Goal: Task Accomplishment & Management: Complete application form

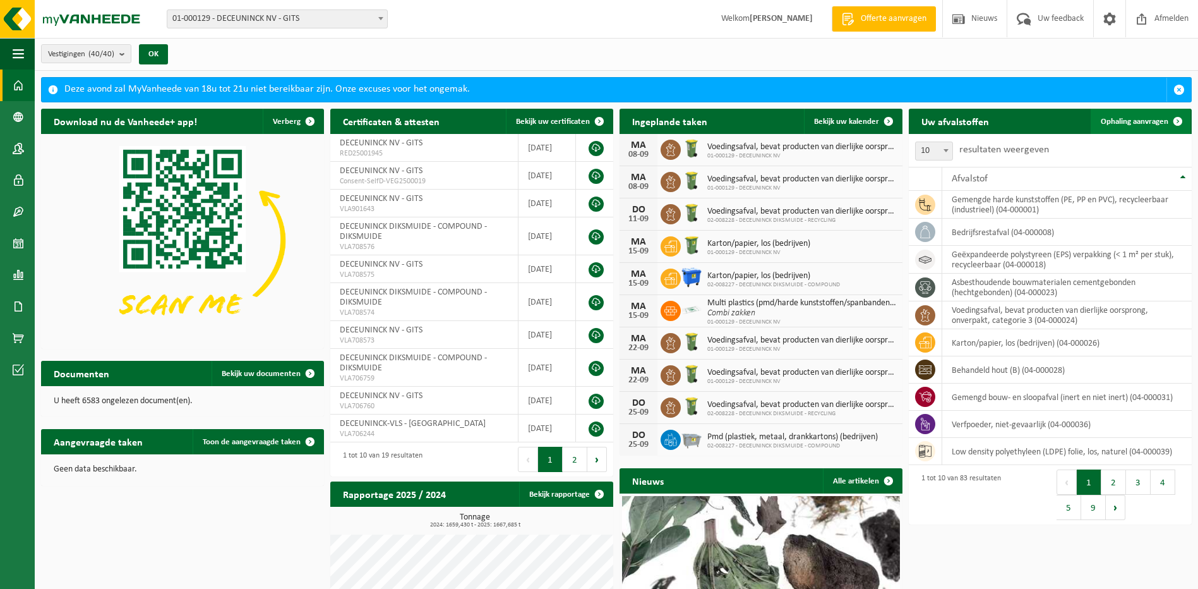
click at [1113, 127] on link "Ophaling aanvragen" at bounding box center [1141, 121] width 100 height 25
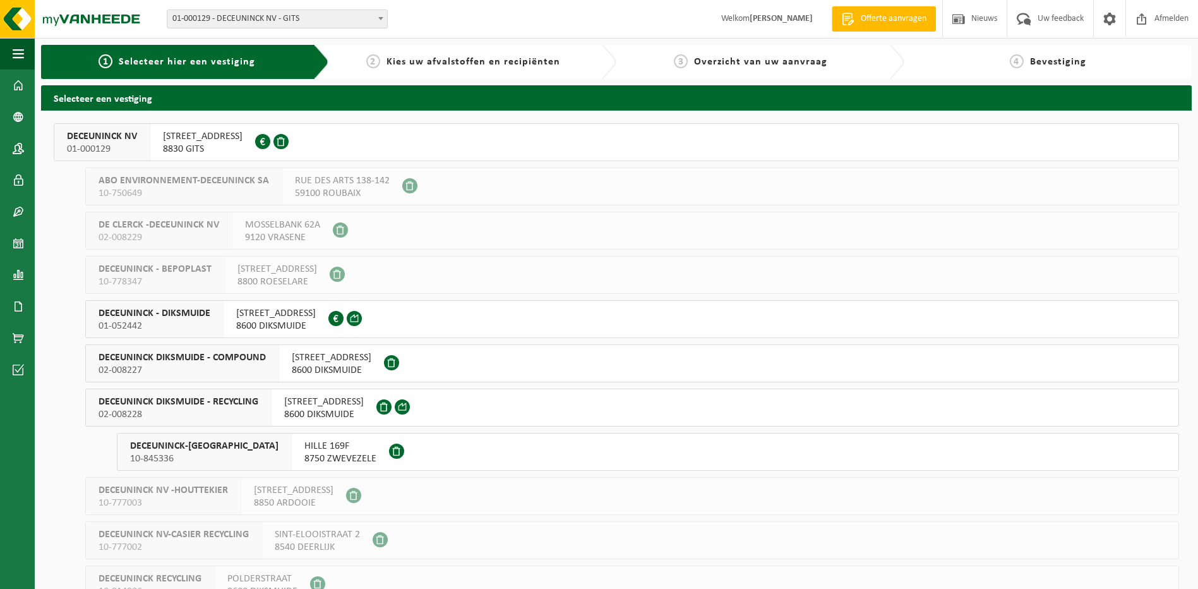
click at [201, 401] on span "DECEUNINCK DIKSMUIDE - RECYCLING" at bounding box center [179, 401] width 160 height 13
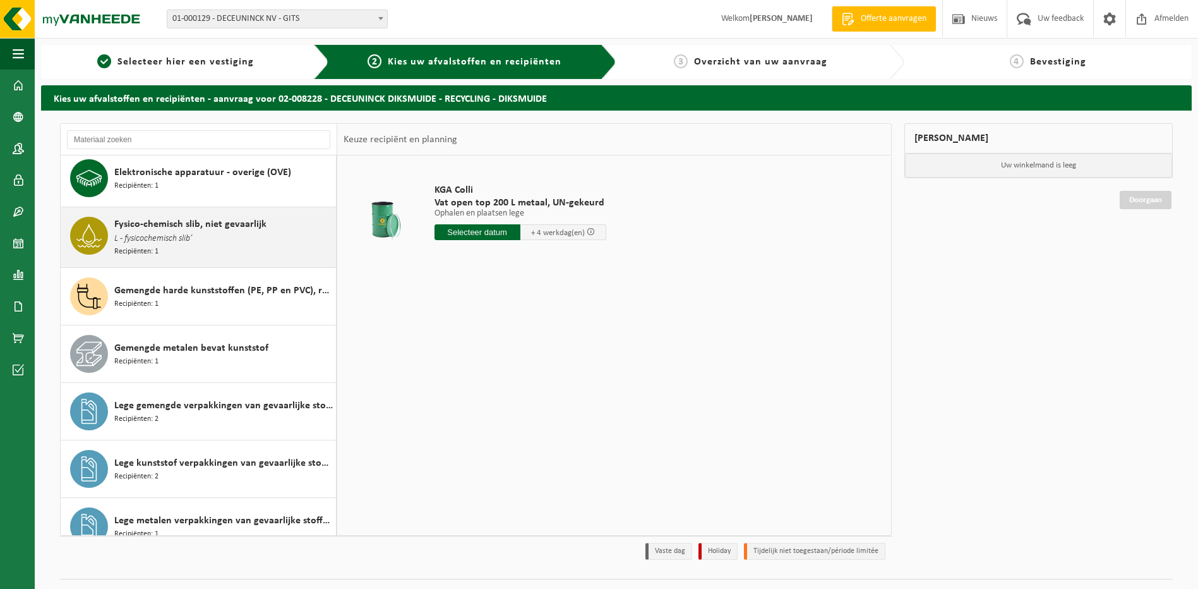
click at [222, 285] on span "Gemengde harde kunststoffen (PE, PP en PVC), recycleerbaar (industrieel)" at bounding box center [223, 290] width 219 height 15
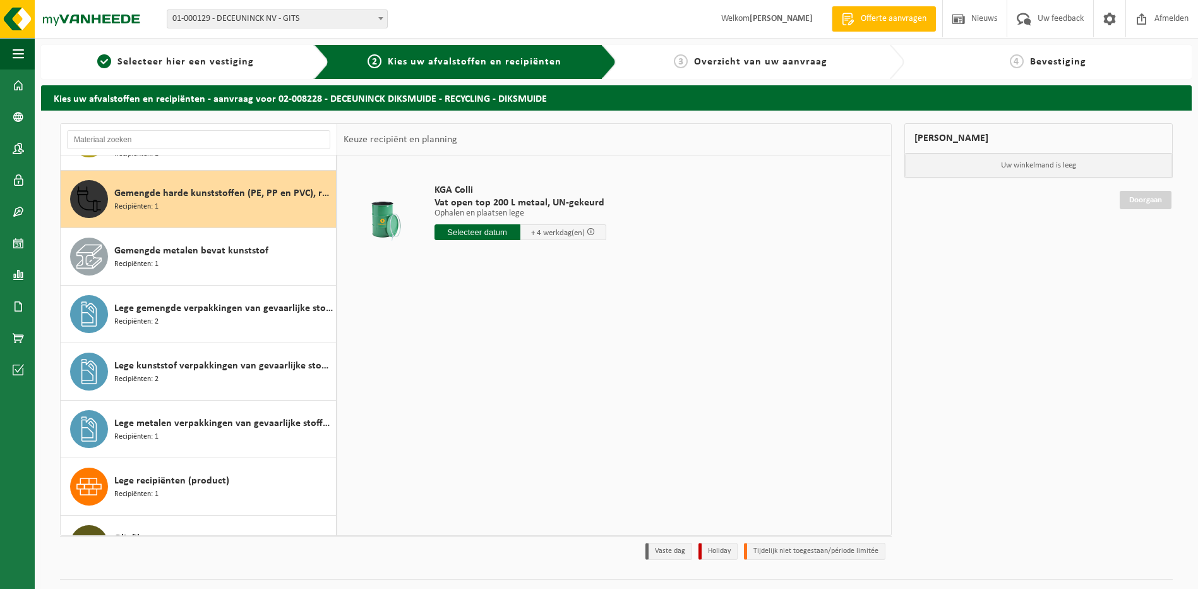
scroll to position [174, 0]
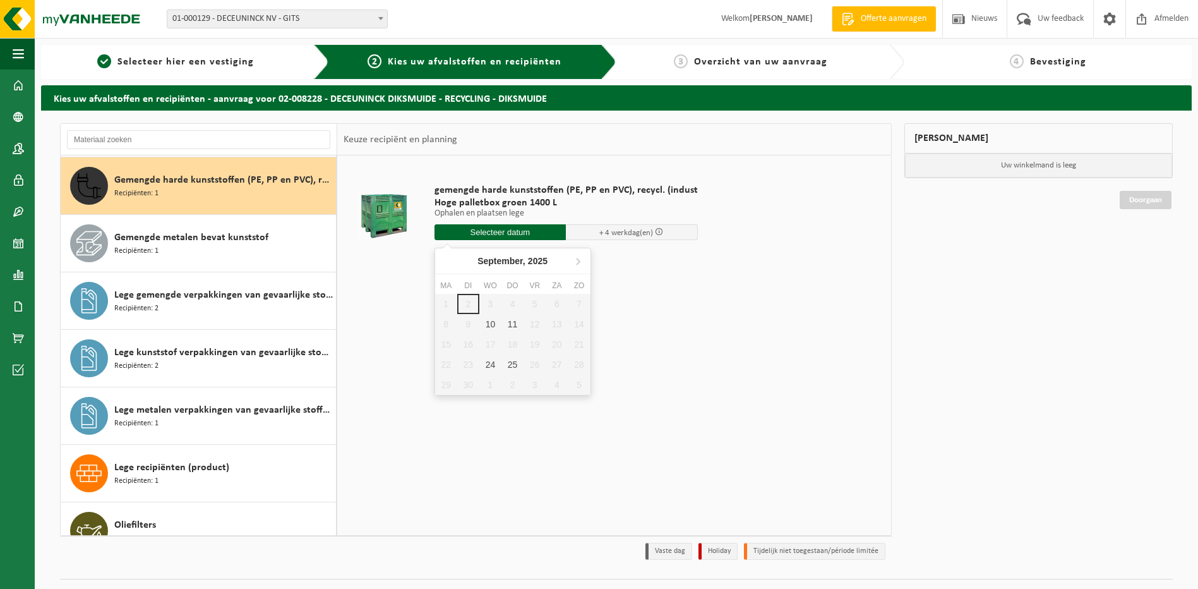
click at [476, 231] on input "text" at bounding box center [501, 232] width 132 height 16
click at [486, 323] on div "10" at bounding box center [491, 324] width 22 height 20
type input "Van 2025-09-10"
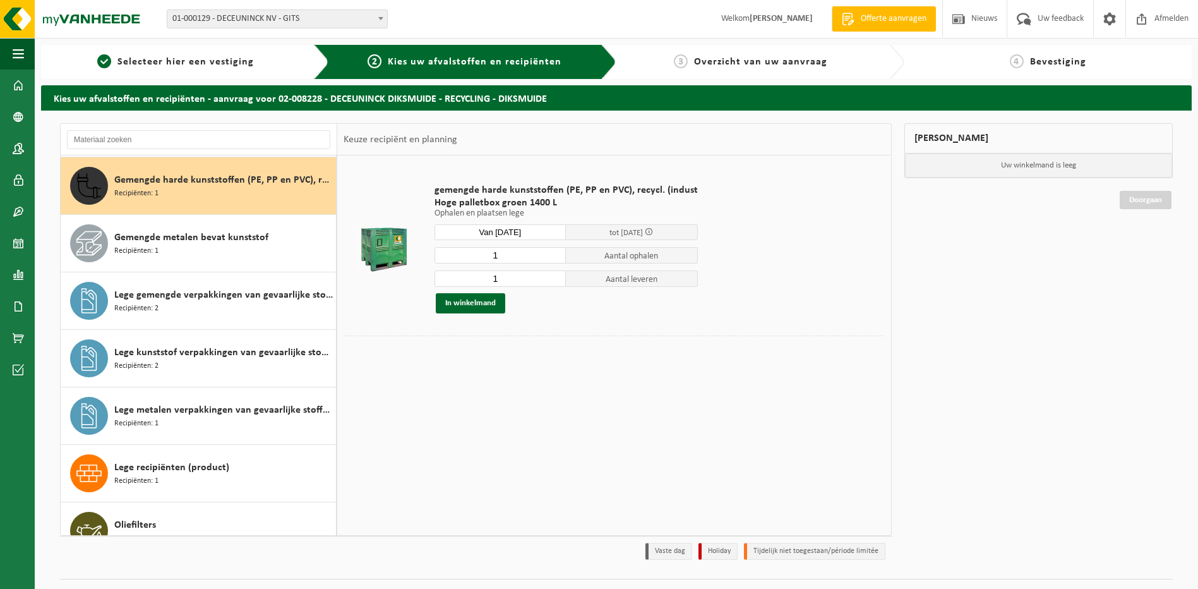
drag, startPoint x: 499, startPoint y: 284, endPoint x: 474, endPoint y: 280, distance: 24.9
click at [474, 280] on input "1" at bounding box center [501, 278] width 132 height 16
type input "2"
click at [482, 305] on button "In winkelmand" at bounding box center [470, 303] width 69 height 20
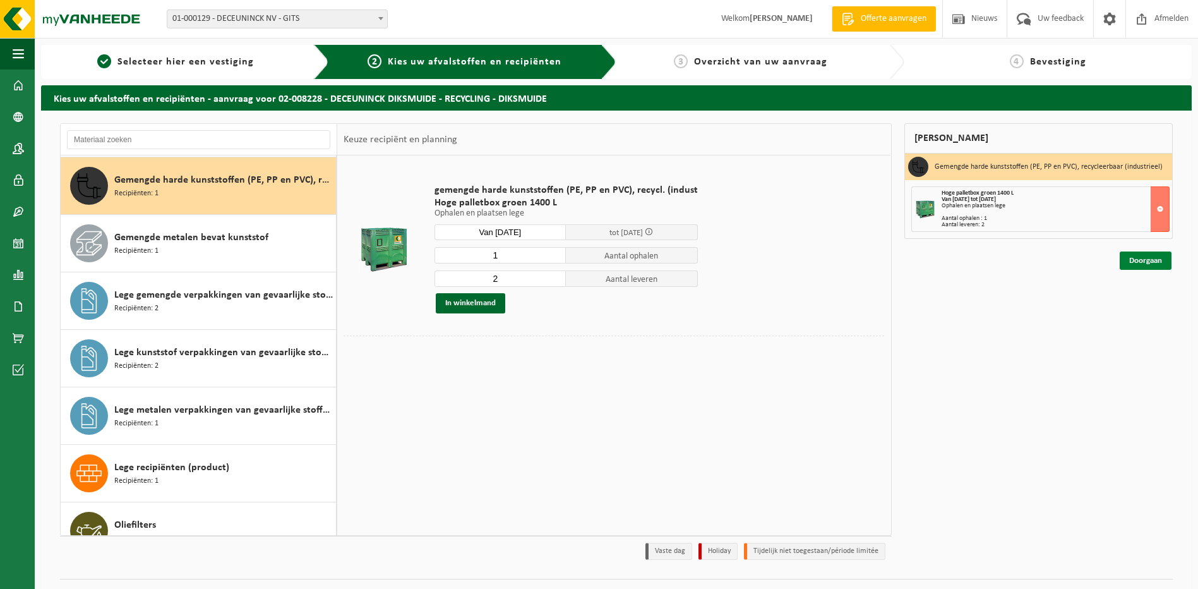
click at [1150, 260] on link "Doorgaan" at bounding box center [1146, 260] width 52 height 18
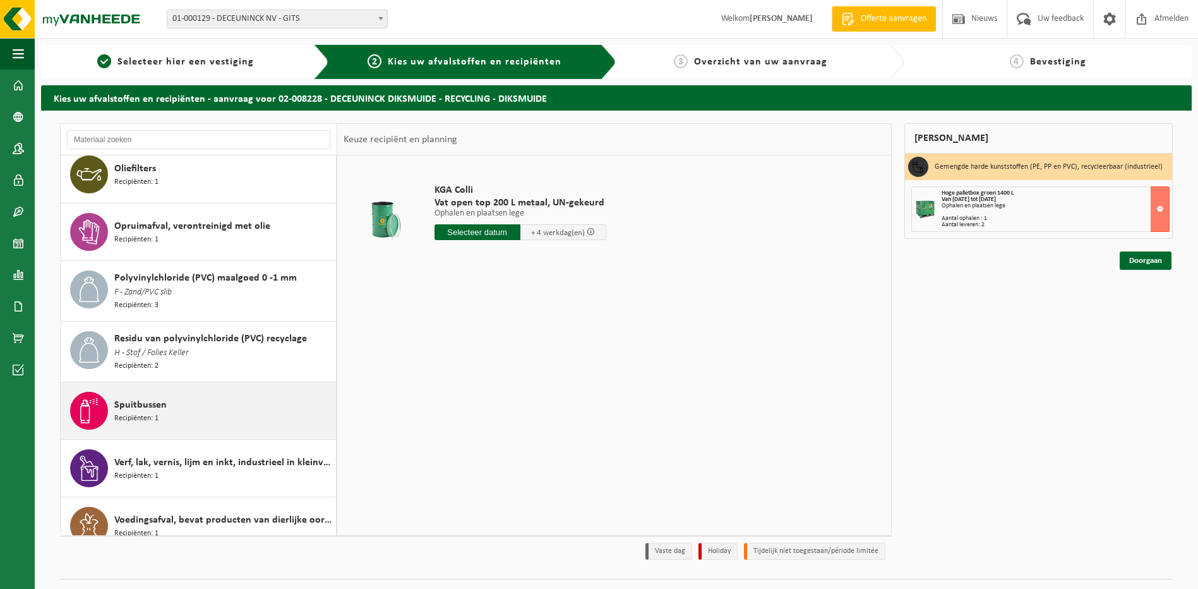
scroll to position [543, 0]
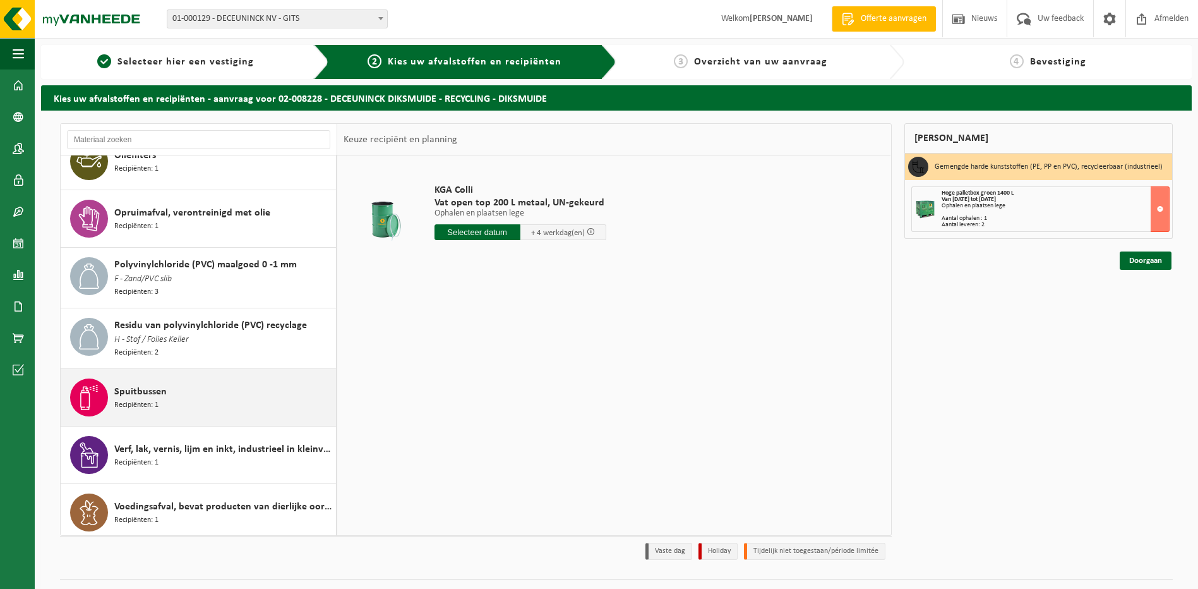
click at [207, 409] on div "Spuitbussen Recipiënten: 1" at bounding box center [223, 397] width 219 height 38
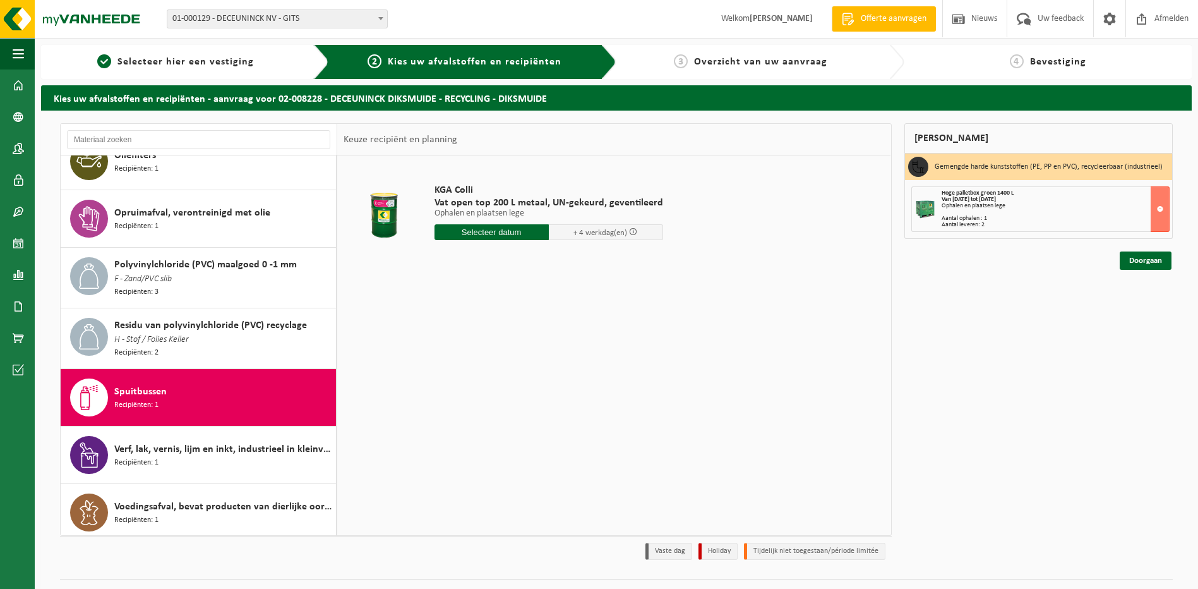
click at [482, 229] on input "text" at bounding box center [492, 232] width 114 height 16
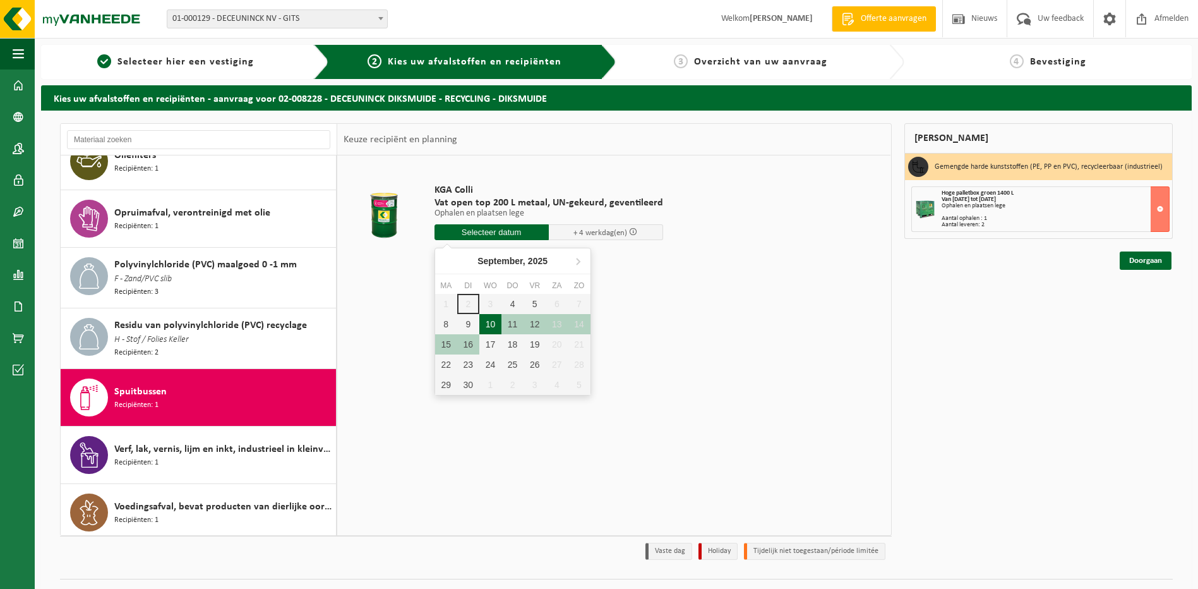
click at [493, 320] on div "10" at bounding box center [491, 324] width 22 height 20
type input "Van 2025-09-10"
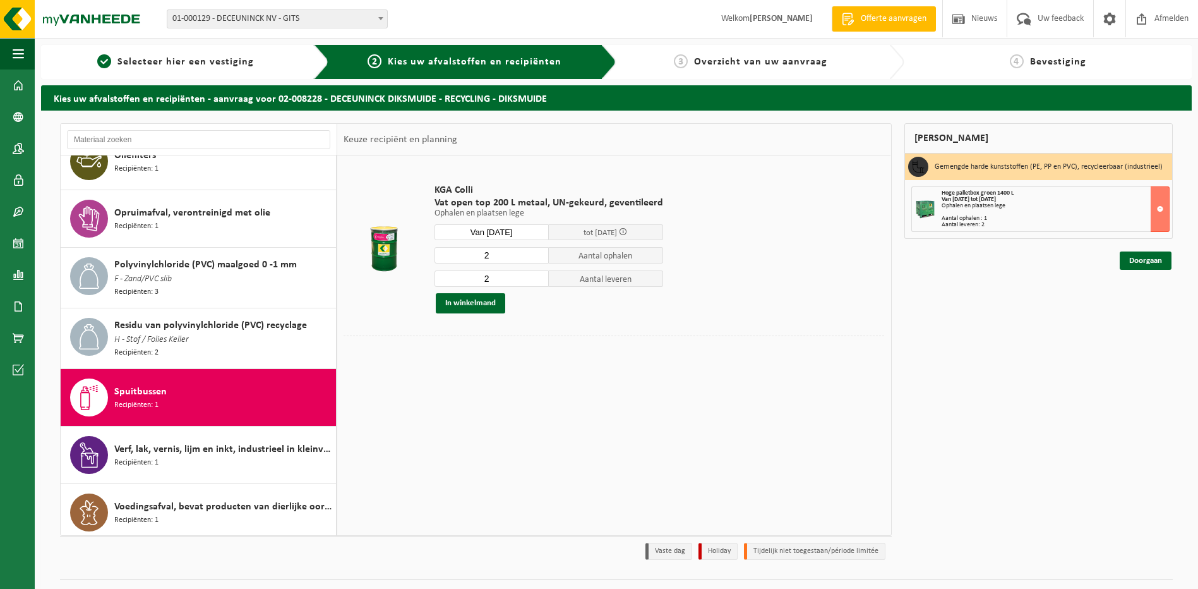
drag, startPoint x: 497, startPoint y: 255, endPoint x: 438, endPoint y: 248, distance: 59.2
click at [438, 248] on input "2" at bounding box center [492, 255] width 114 height 16
type input "1"
click at [461, 305] on button "In winkelmand" at bounding box center [470, 303] width 69 height 20
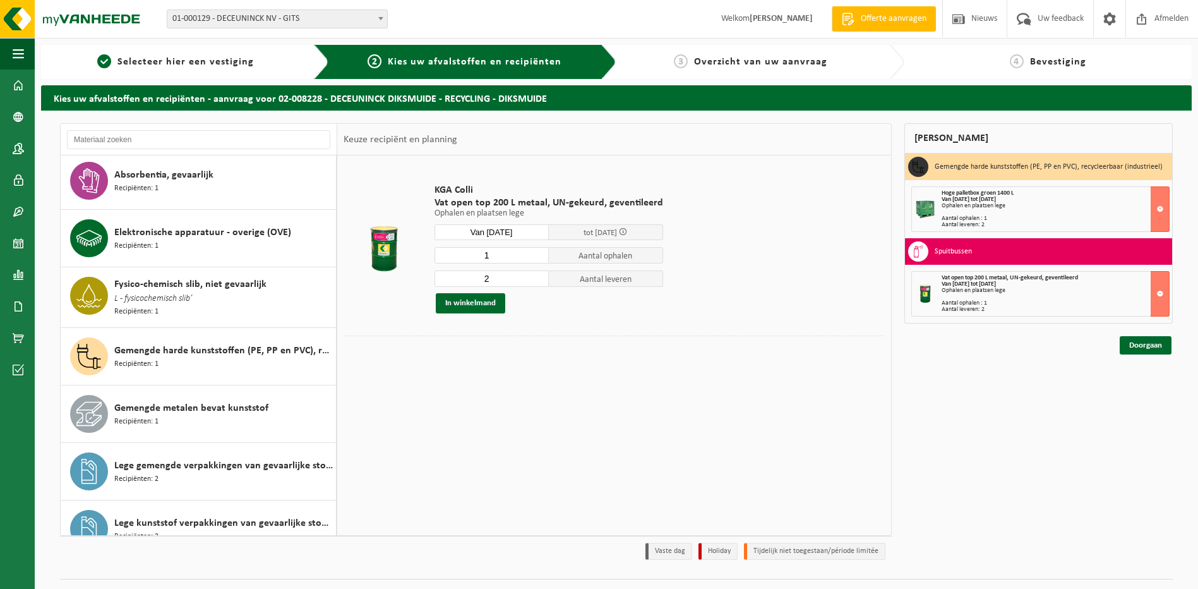
scroll to position [0, 0]
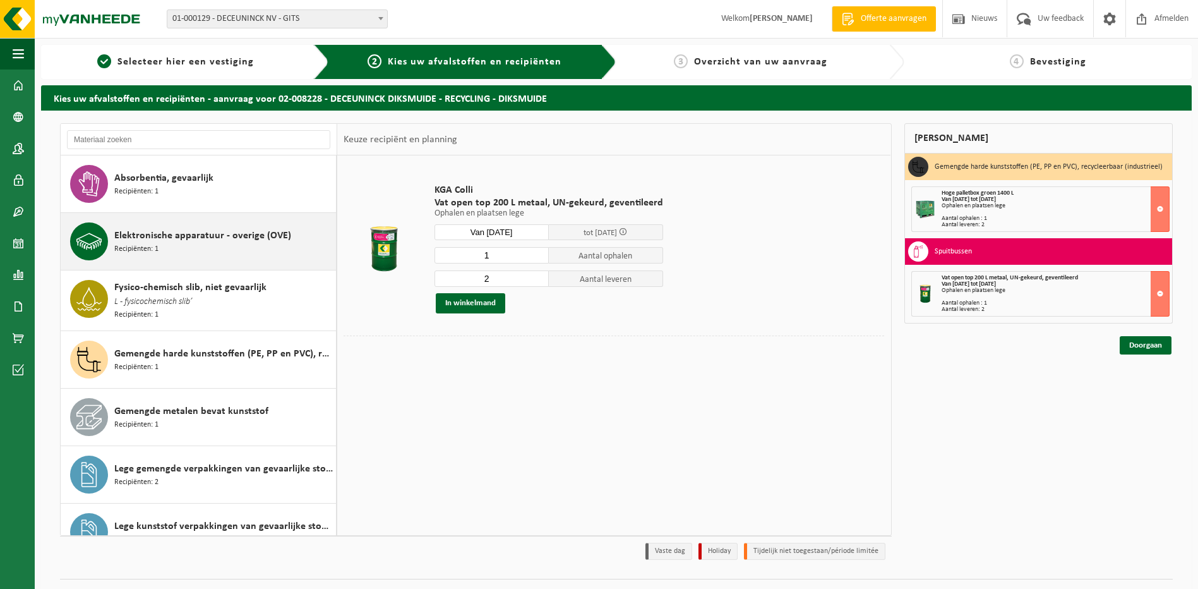
click at [219, 236] on span "Elektronische apparatuur - overige (OVE)" at bounding box center [202, 235] width 177 height 15
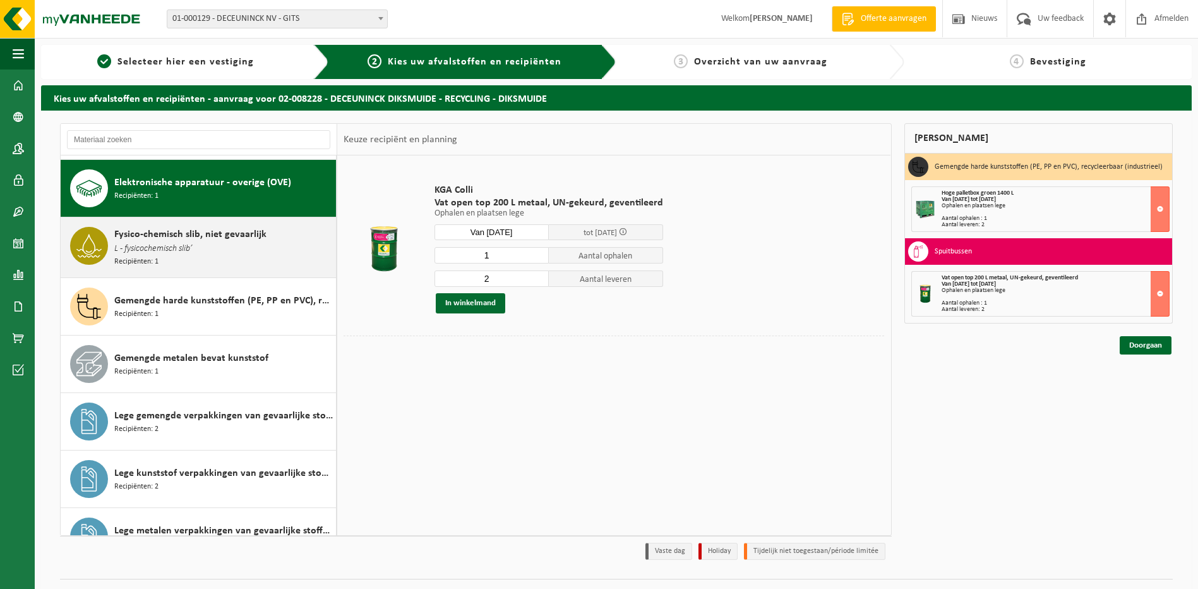
scroll to position [57, 0]
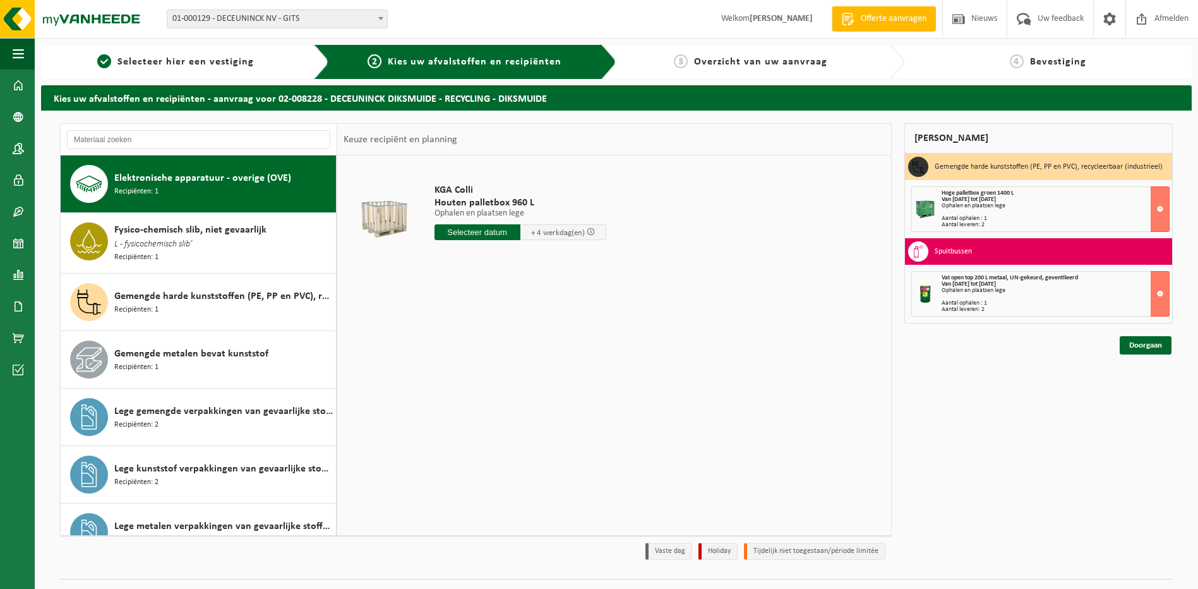
click at [476, 236] on input "text" at bounding box center [478, 232] width 86 height 16
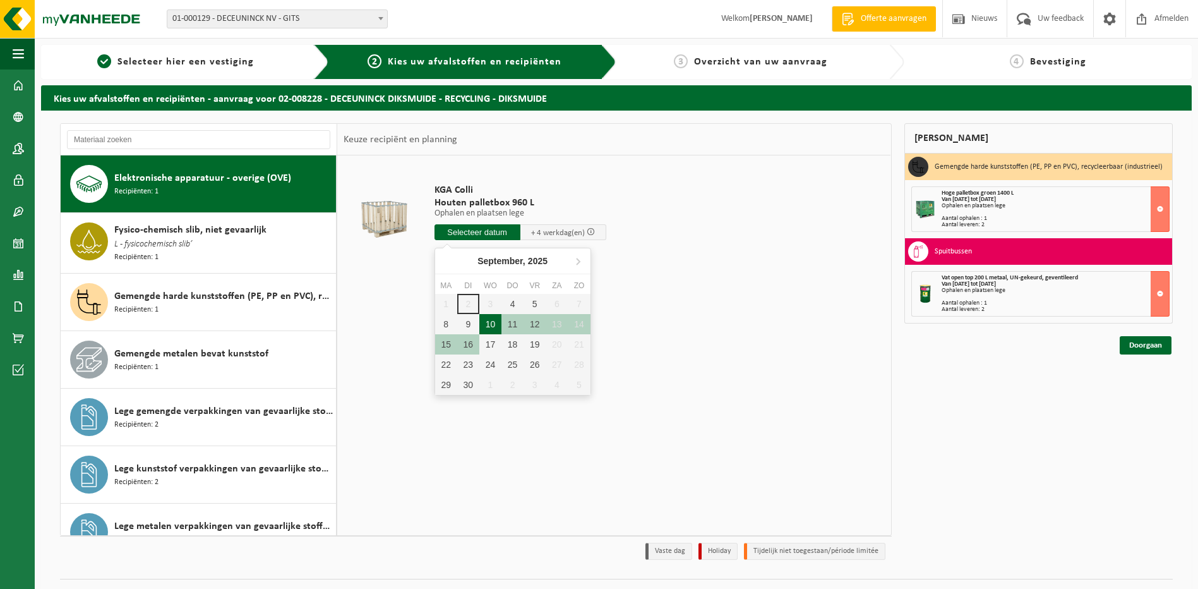
click at [498, 323] on div "10" at bounding box center [491, 324] width 22 height 20
type input "Van 2025-09-10"
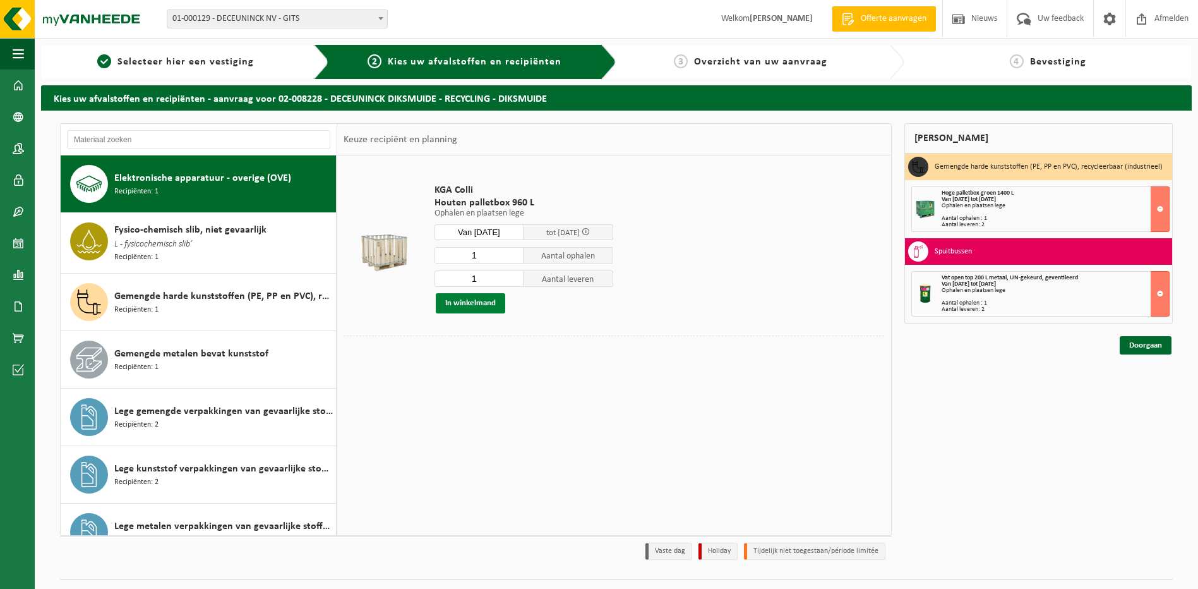
click at [473, 303] on button "In winkelmand" at bounding box center [470, 303] width 69 height 20
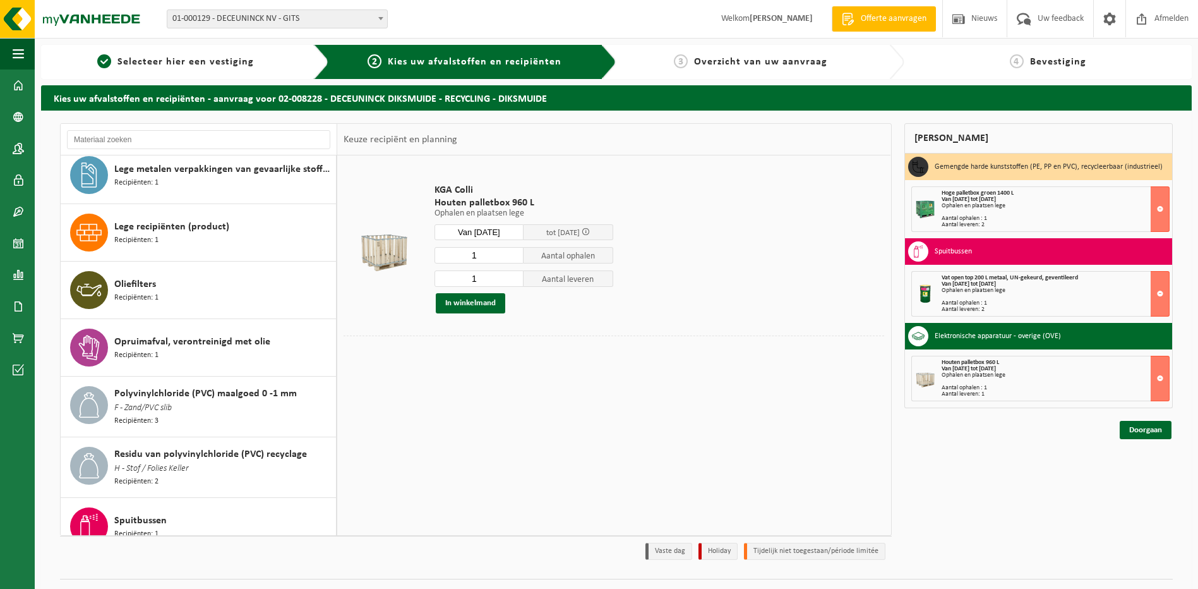
scroll to position [543, 0]
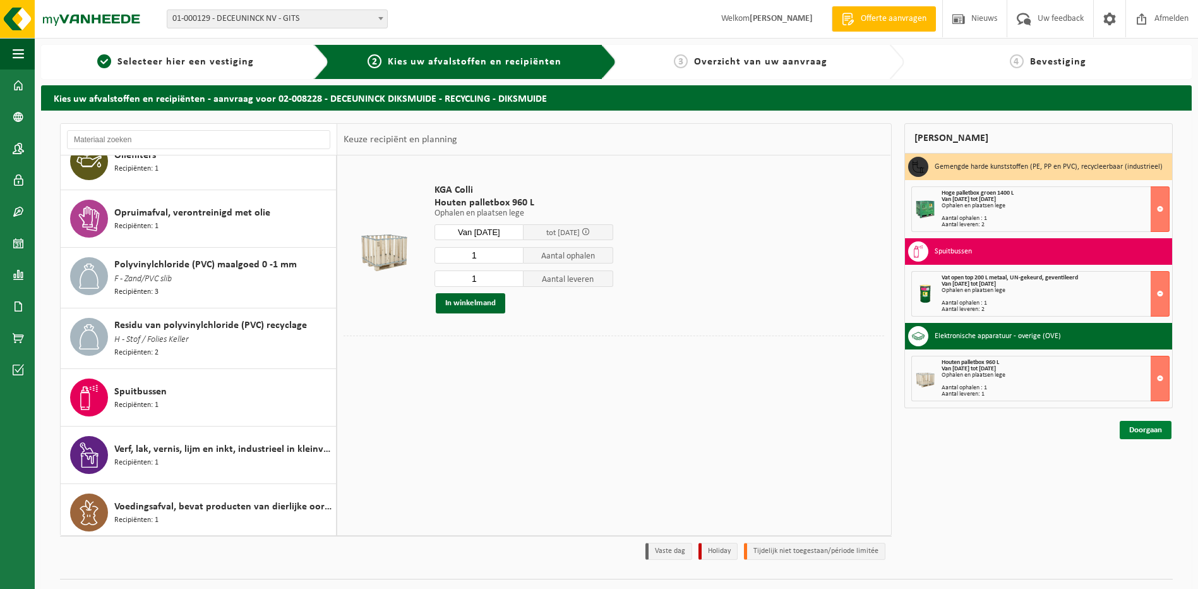
click at [1149, 428] on link "Doorgaan" at bounding box center [1146, 430] width 52 height 18
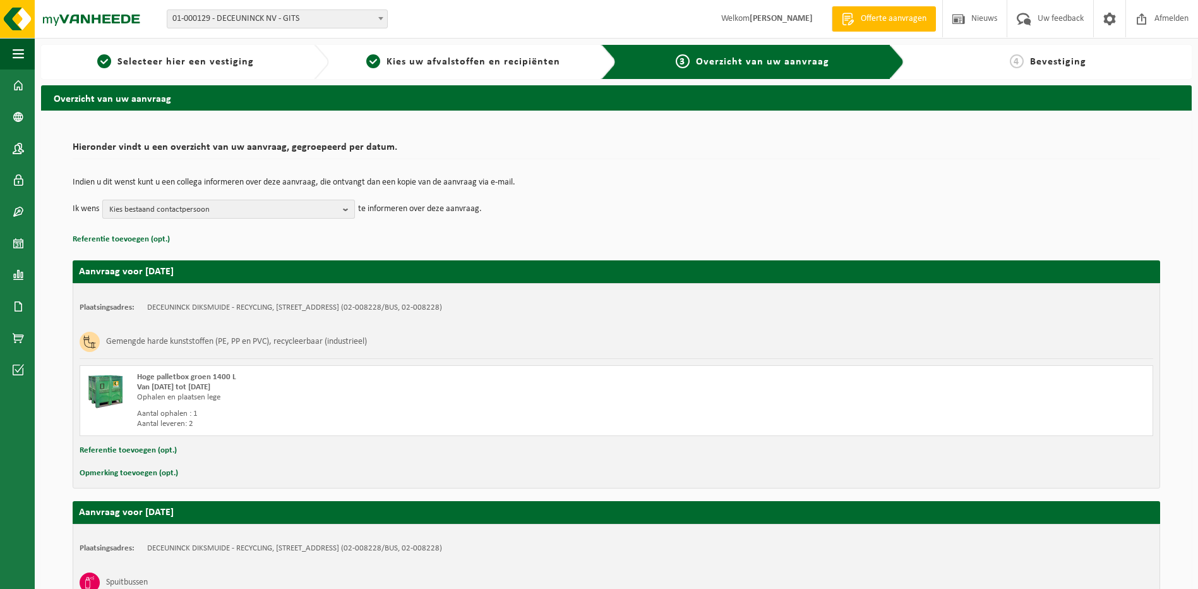
click at [227, 209] on span "Kies bestaand contactpersoon" at bounding box center [223, 209] width 229 height 19
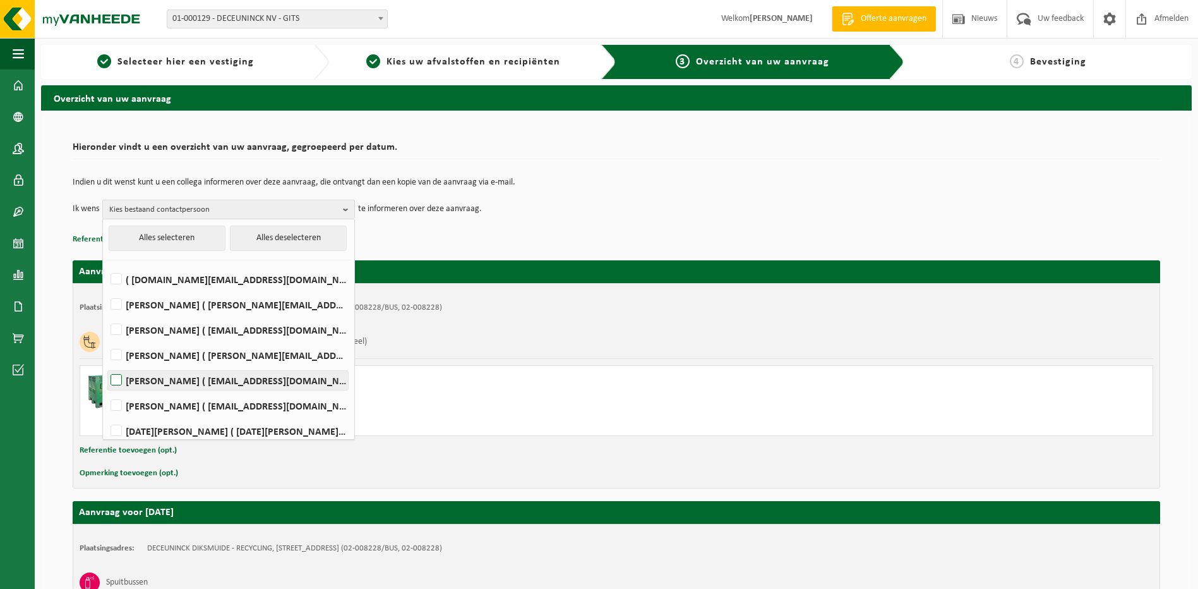
click at [115, 385] on label "[PERSON_NAME] ( [EMAIL_ADDRESS][DOMAIN_NAME] )" at bounding box center [228, 380] width 240 height 19
click at [106, 365] on input "[PERSON_NAME] ( [EMAIL_ADDRESS][DOMAIN_NAME] )" at bounding box center [106, 364] width 1 height 1
checkbox input "true"
click at [119, 404] on label "[PERSON_NAME] ( [EMAIL_ADDRESS][DOMAIN_NAME] )" at bounding box center [228, 405] width 240 height 19
click at [106, 390] on input "[PERSON_NAME] ( [EMAIL_ADDRESS][DOMAIN_NAME] )" at bounding box center [106, 389] width 1 height 1
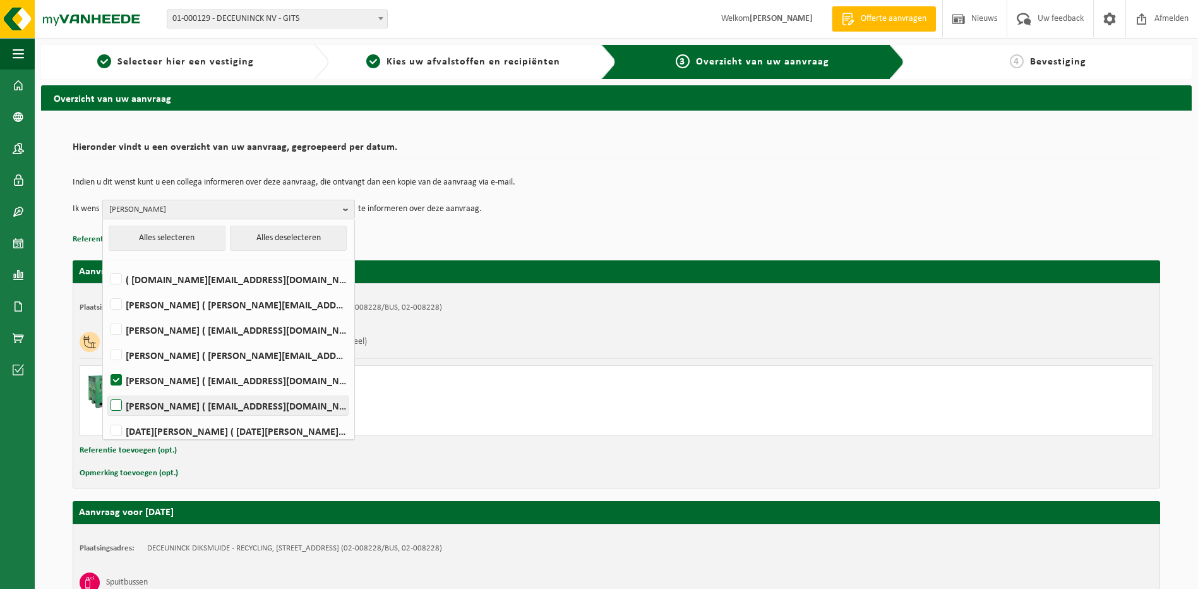
checkbox input "true"
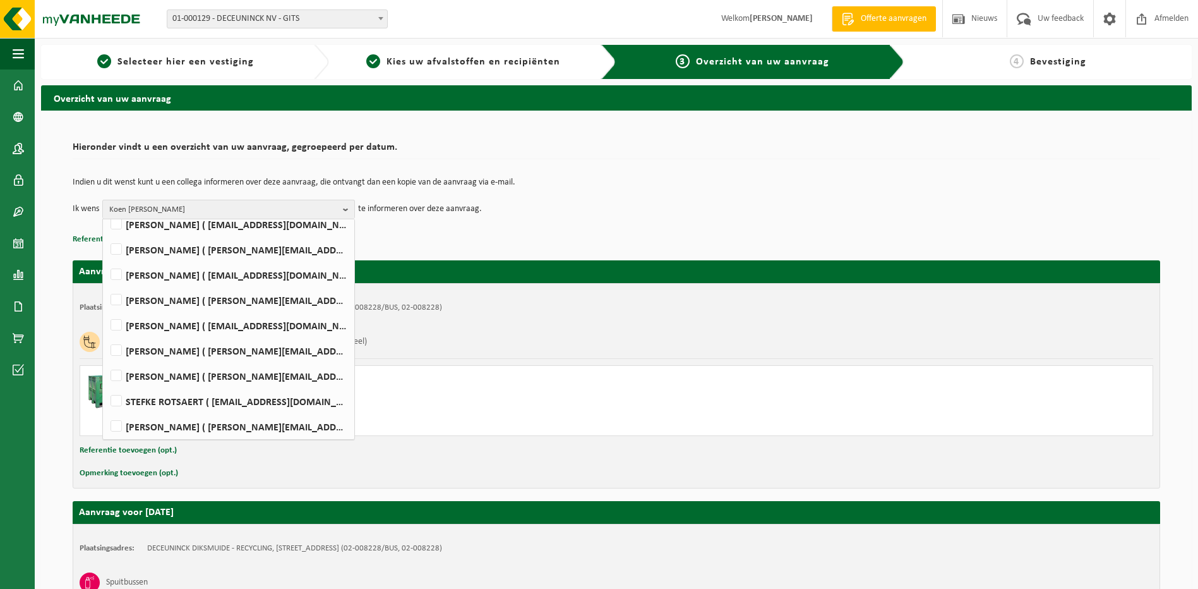
scroll to position [253, 0]
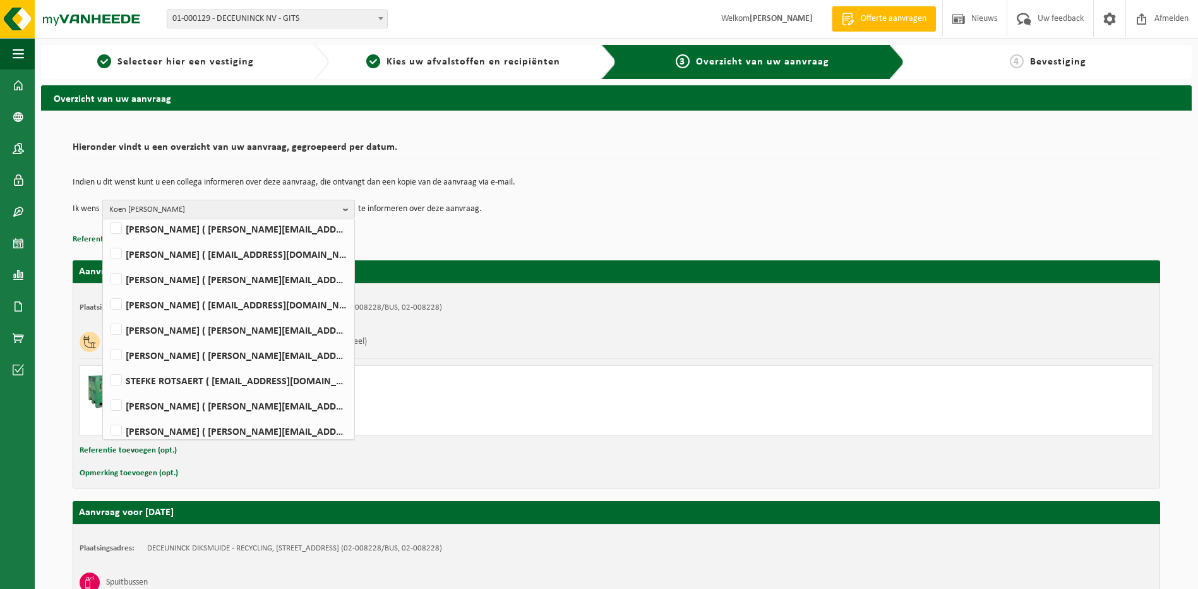
click at [617, 349] on div "Gemengde harde kunststoffen (PE, PP en PVC), recycleerbaar (industrieel)" at bounding box center [617, 341] width 1074 height 33
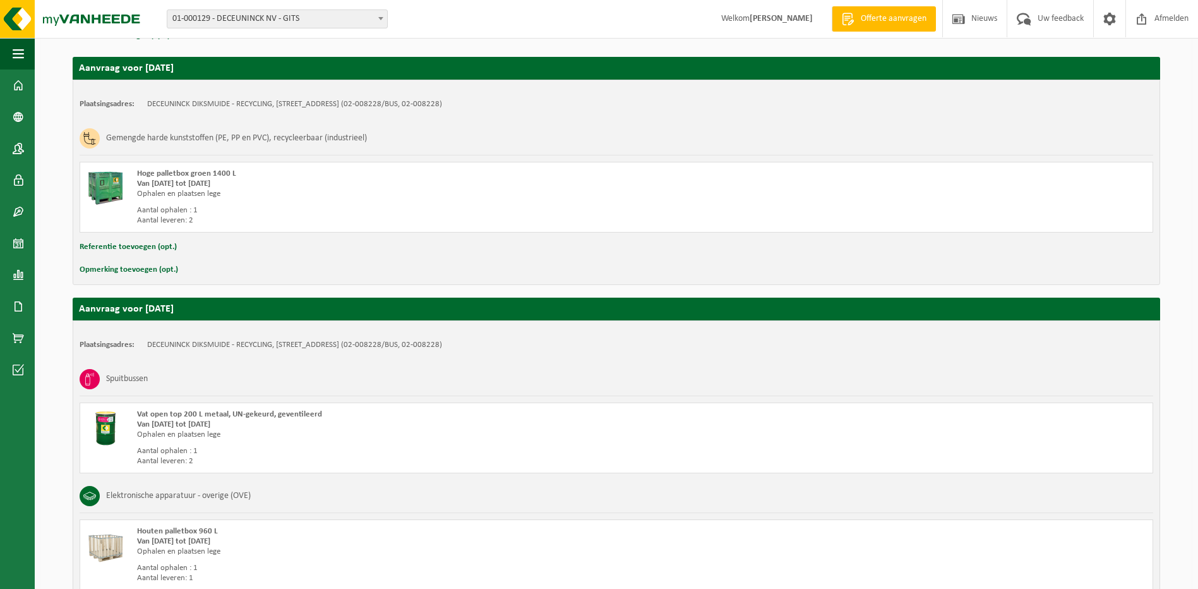
scroll to position [321, 0]
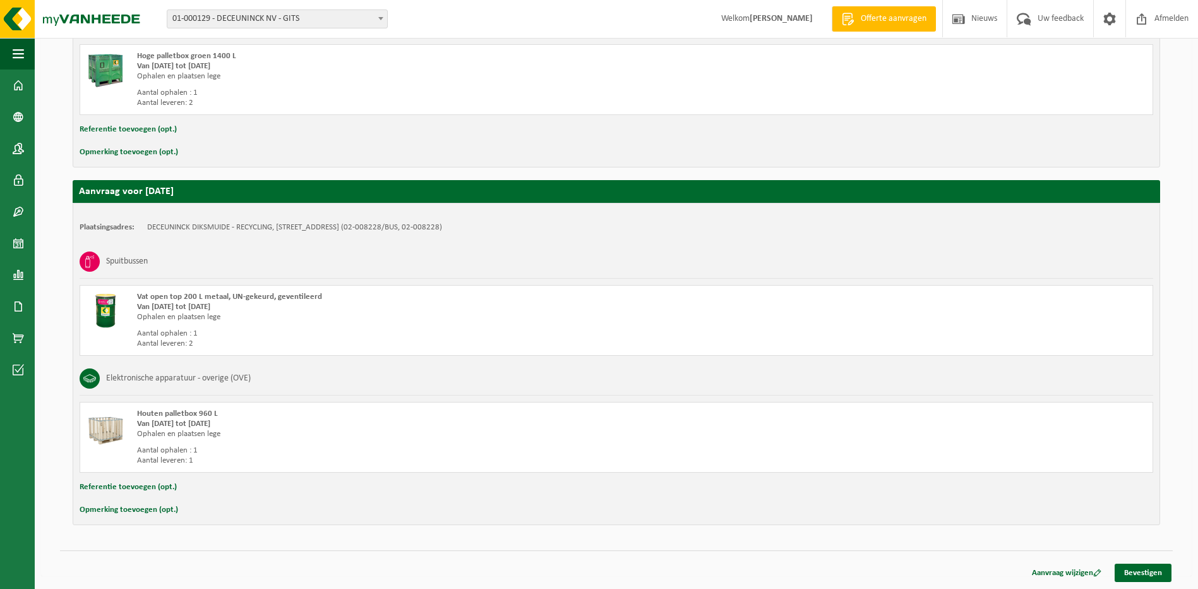
click at [124, 510] on button "Opmerking toevoegen (opt.)" at bounding box center [129, 510] width 99 height 16
click at [174, 516] on input "text" at bounding box center [641, 511] width 999 height 19
type input "E"
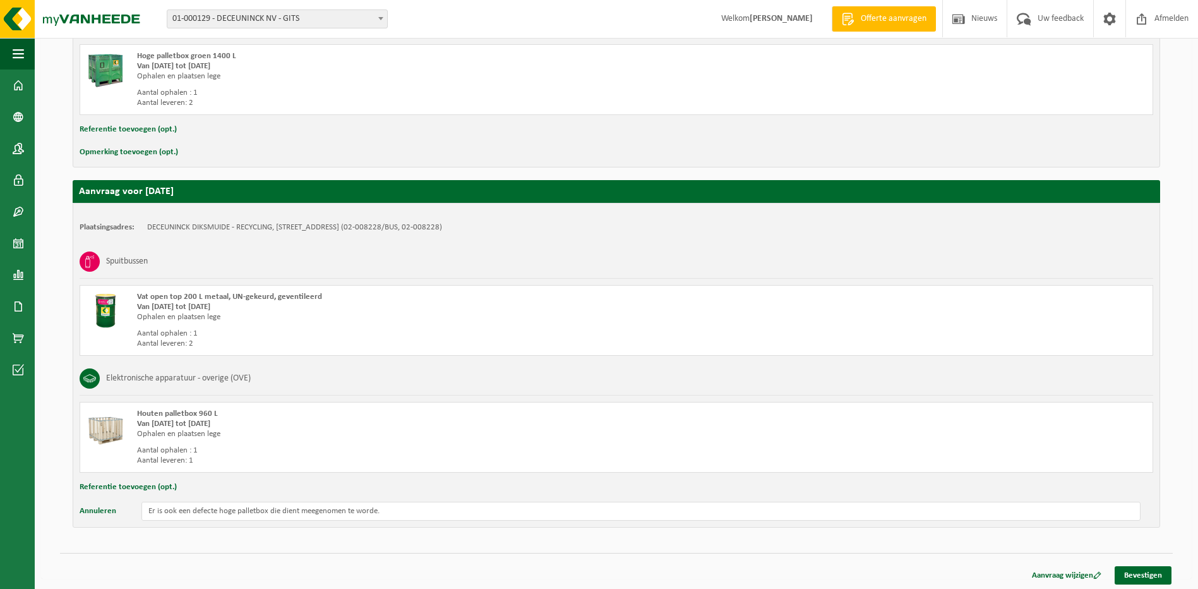
click at [123, 485] on button "Referentie toevoegen (opt.)" at bounding box center [128, 487] width 97 height 16
click at [195, 490] on input "text" at bounding box center [641, 488] width 999 height 19
click at [187, 550] on div "Hieronder vindt u een overzicht van uw aanvraag, gegroepeerd per datum. Indien …" at bounding box center [616, 186] width 1151 height 792
click at [147, 517] on input "Er is ook een defecte hoge palletbox die dient meegenomen te worde." at bounding box center [641, 513] width 999 height 19
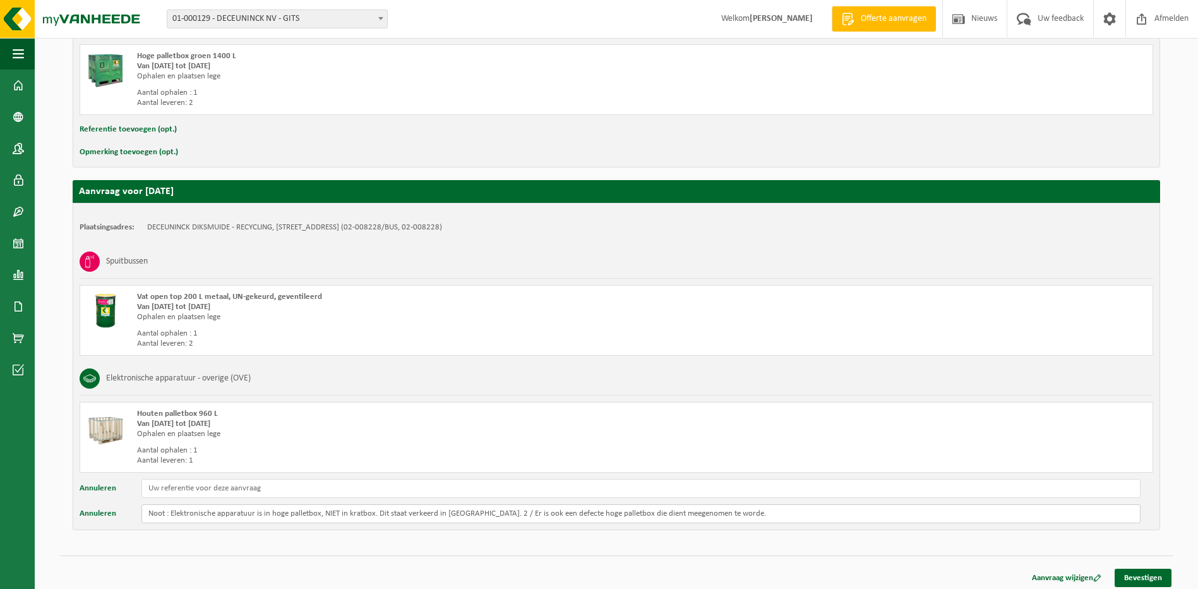
click at [171, 514] on input "Noot : Elektronische apparatuur is in hoge palletbox, NIET in kratbox. Dit staa…" at bounding box center [641, 513] width 999 height 19
click at [760, 510] on input "Noot : 1/ Elektronische apparatuur is in hoge palletbox, NIET in kratbox. Dit s…" at bounding box center [641, 513] width 999 height 19
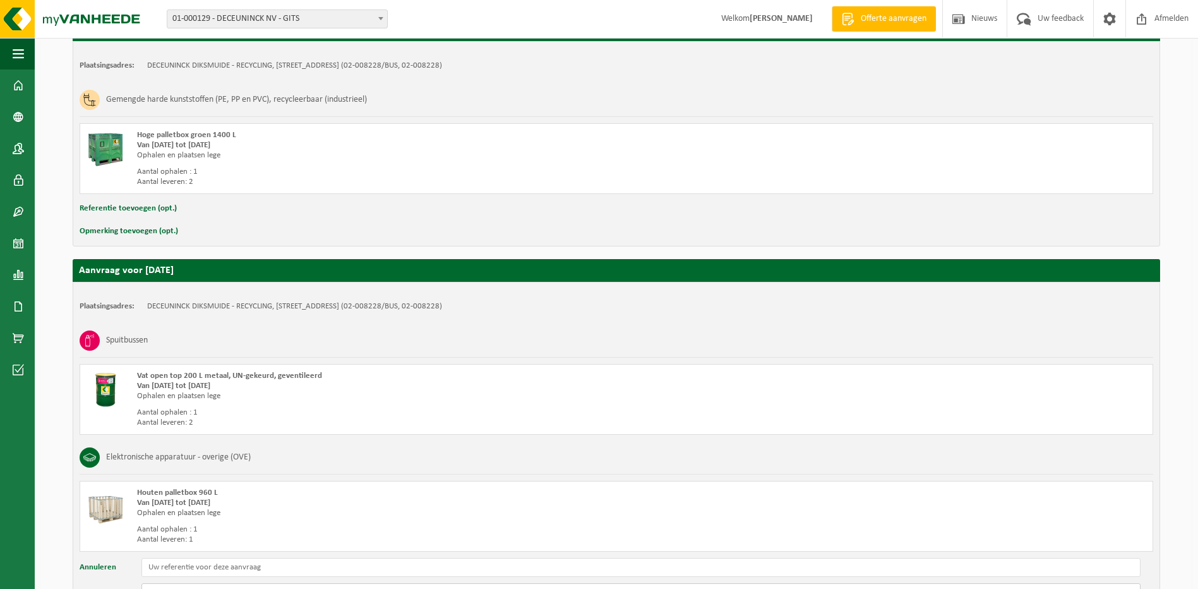
scroll to position [326, 0]
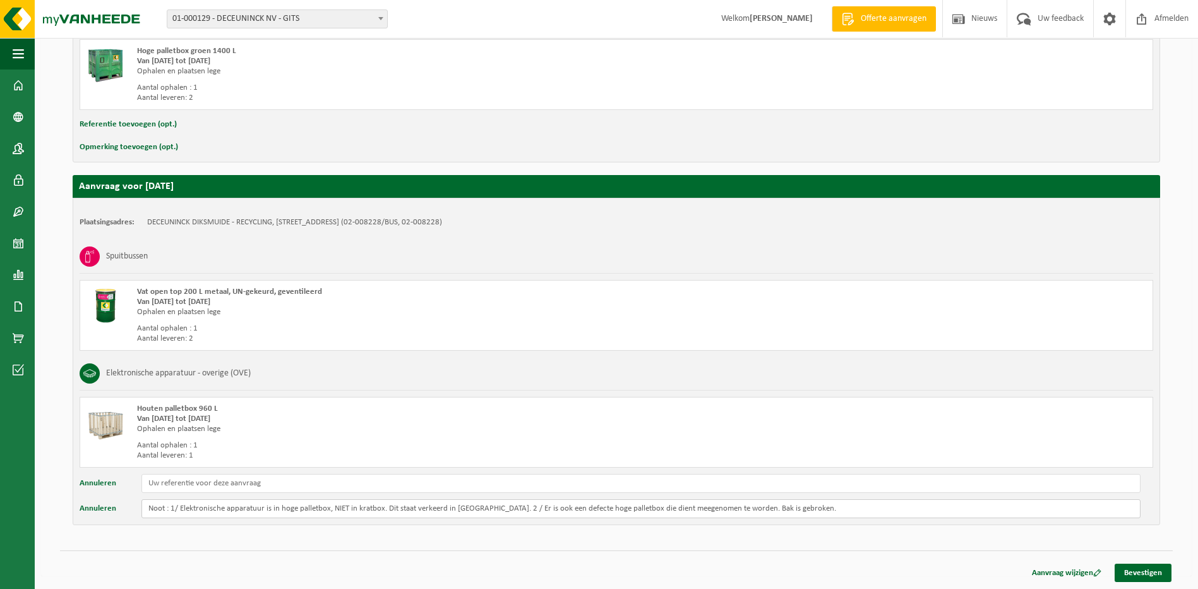
drag, startPoint x: 829, startPoint y: 508, endPoint x: 505, endPoint y: 509, distance: 323.5
click at [505, 509] on input "Noot : 1/ Elektronische apparatuur is in hoge palletbox, NIET in kratbox. Dit s…" at bounding box center [641, 508] width 999 height 19
drag, startPoint x: 822, startPoint y: 509, endPoint x: 32, endPoint y: 498, distance: 789.8
click at [32, 498] on div "Navigatie Offerte aanvragen Nieuws Uw feedback Afmelden Dashboard Bedrijfsgegev…" at bounding box center [599, 131] width 1198 height 915
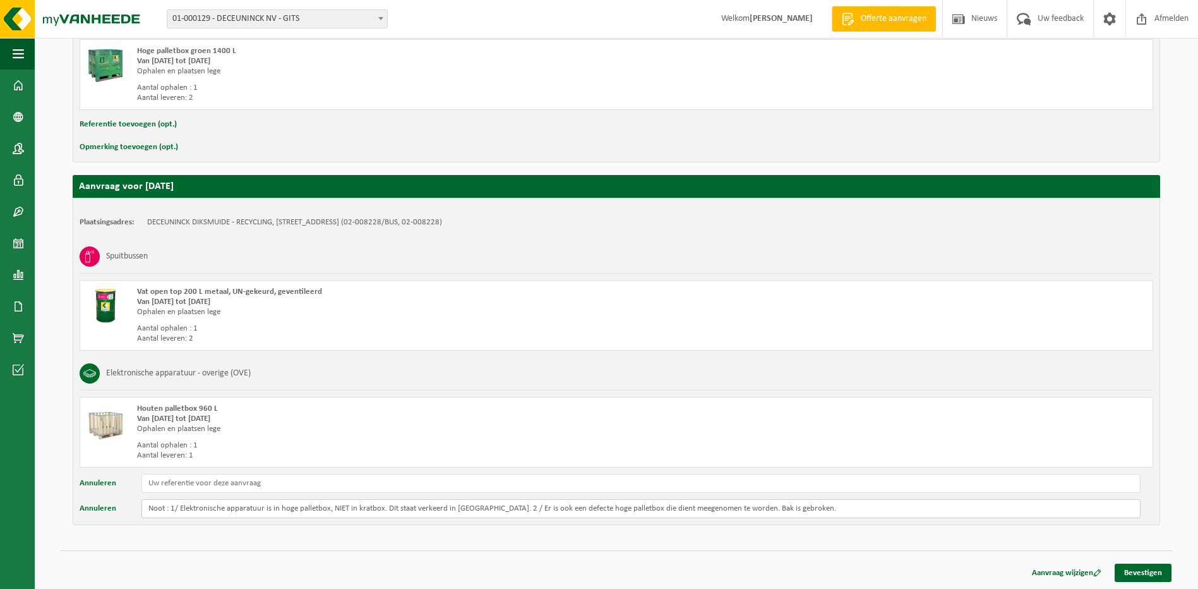
type input "Noot : 1/ Elektronische apparatuur is in hoge palletbox, NIET in kratbox. Dit s…"
click at [123, 142] on button "Opmerking toevoegen (opt.)" at bounding box center [129, 147] width 99 height 16
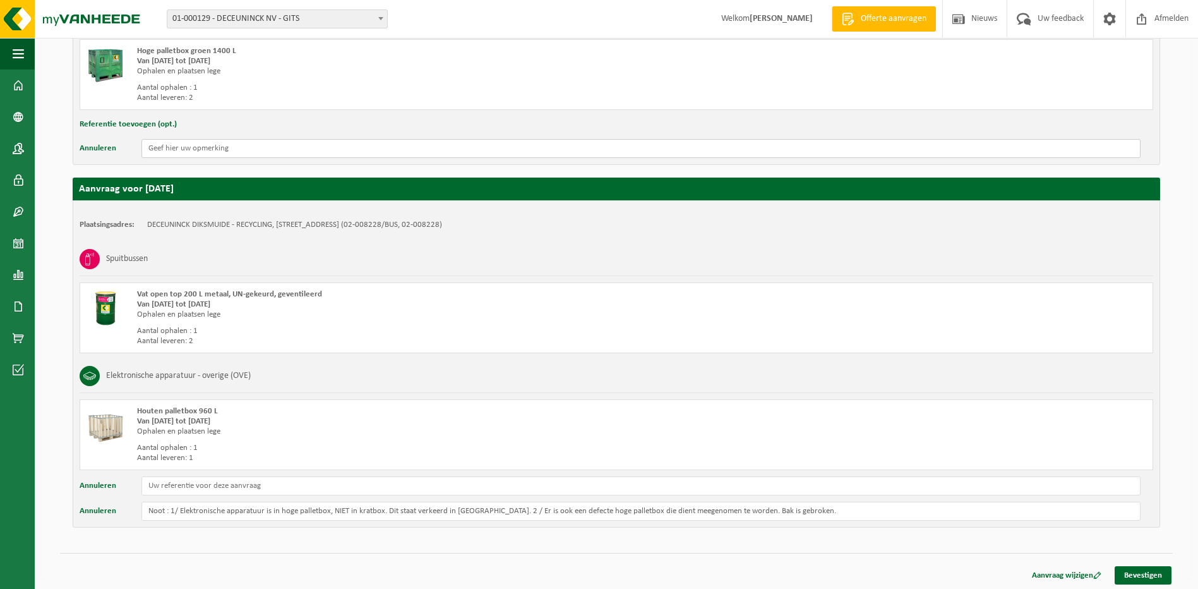
click at [191, 147] on input "text" at bounding box center [641, 148] width 999 height 19
paste input "Noot : 1/ Elektronische apparatuur is in hoge palletbox, NIET in kratbox. Dit s…"
drag, startPoint x: 516, startPoint y: 152, endPoint x: 171, endPoint y: 147, distance: 344.4
click at [171, 147] on input "Noot : 1/ Elektronische apparatuur is in hoge palletbox, NIET in kratbox. Dit s…" at bounding box center [641, 148] width 999 height 19
type input "Noot : Er is ook een defecte hoge palletbox die dient meegenomen te worden. Bak…"
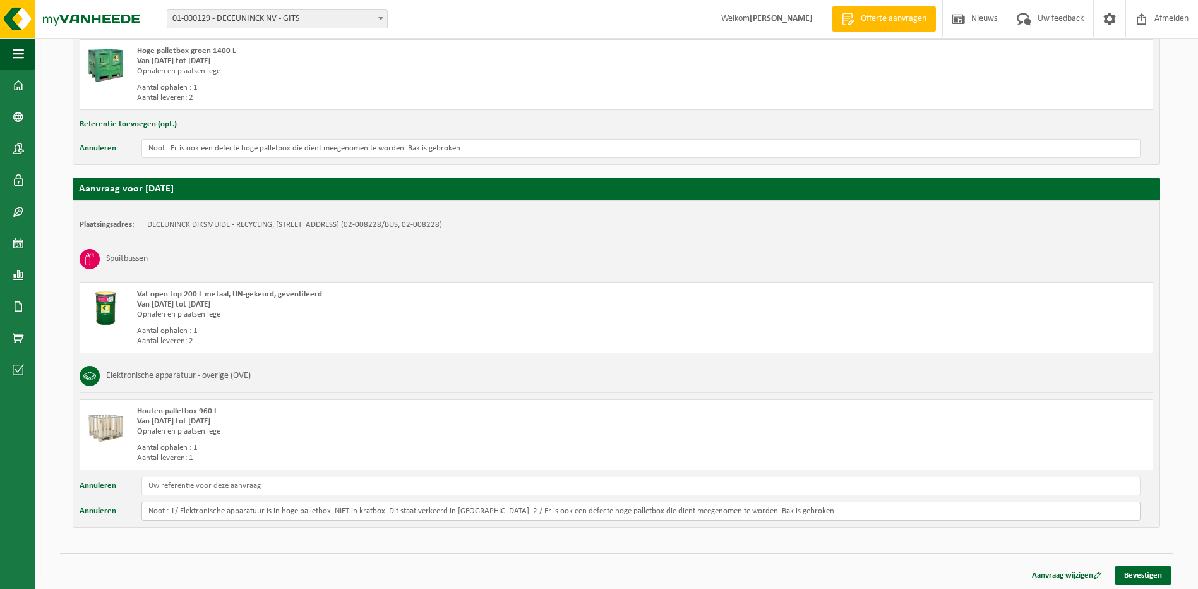
drag, startPoint x: 504, startPoint y: 513, endPoint x: 867, endPoint y: 516, distance: 362.6
click at [867, 516] on input "Noot : 1/ Elektronische apparatuur is in hoge palletbox, NIET in kratbox. Dit s…" at bounding box center [641, 511] width 999 height 19
click at [181, 514] on input "Noot : 1/ Elektronische apparatuur is in hoge palletbox, NIET in kratbox. Dit s…" at bounding box center [641, 511] width 999 height 19
type input "Noot : Elektronische apparatuur is in hoge palletbox, NIET in kratbox. Dit staa…"
click at [1150, 579] on link "Bevestigen" at bounding box center [1143, 575] width 57 height 18
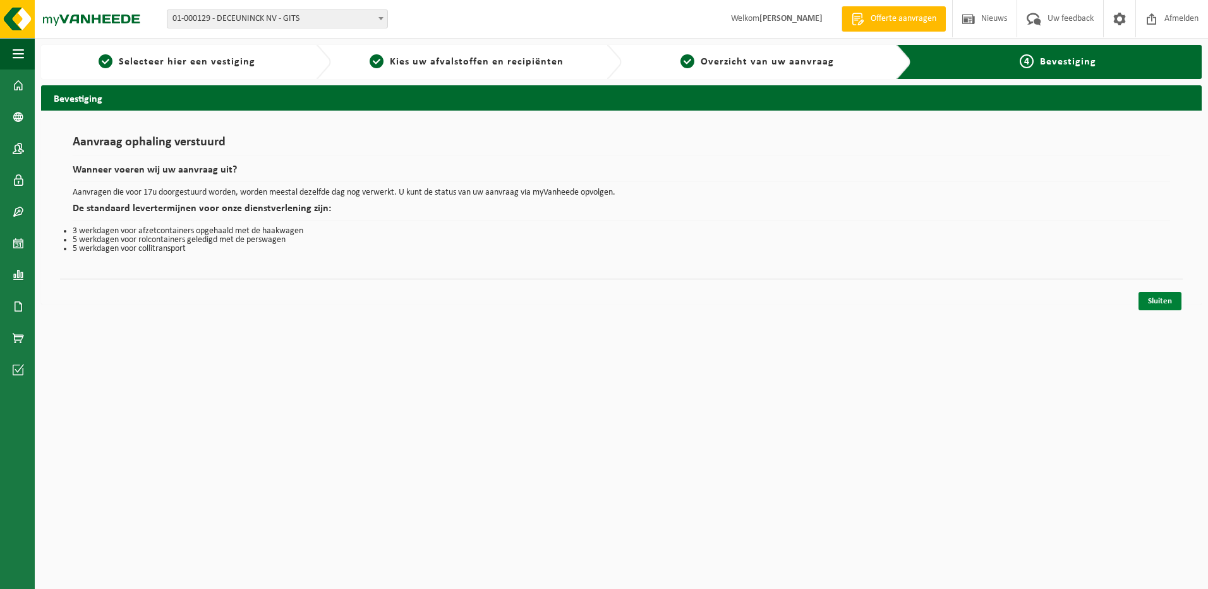
click at [1159, 294] on link "Sluiten" at bounding box center [1159, 301] width 43 height 18
